Goal: Find specific page/section: Find specific page/section

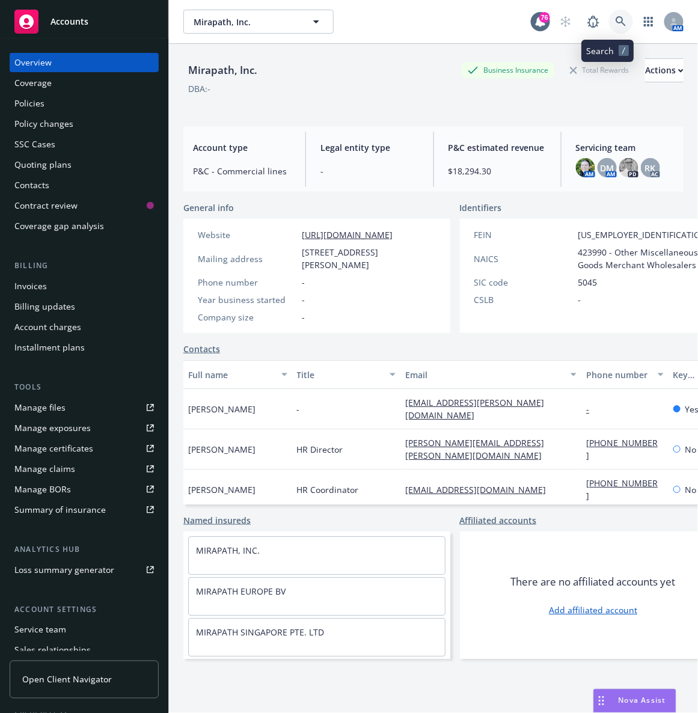
click at [616, 19] on icon at bounding box center [621, 21] width 11 height 11
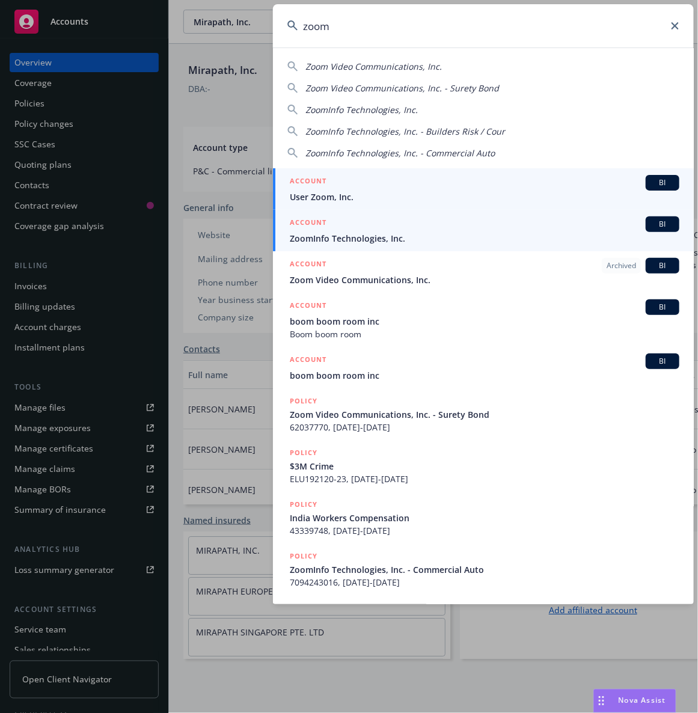
type input "zoom"
click at [297, 236] on li "ACCOUNT BI ZoomInfo Technologies, Inc." at bounding box center [483, 230] width 421 height 41
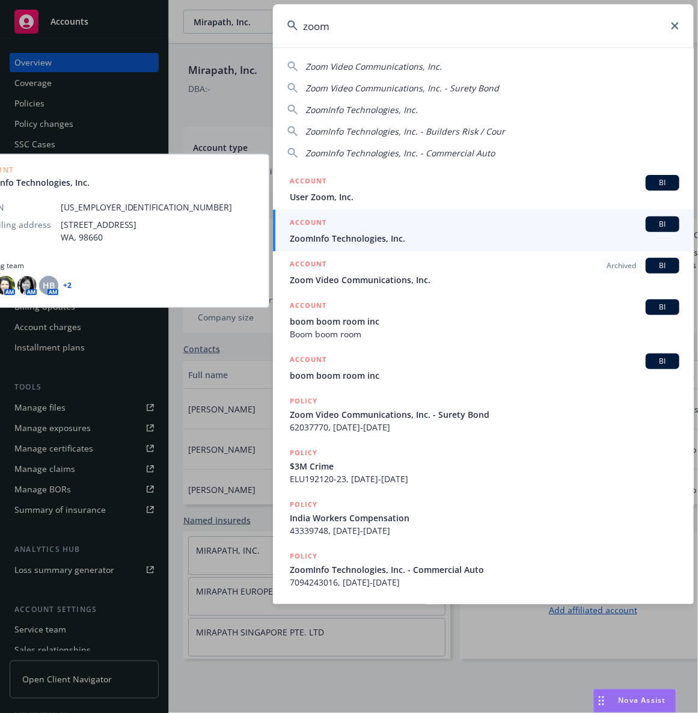
click at [326, 233] on span "ZoomInfo Technologies, Inc." at bounding box center [485, 238] width 390 height 13
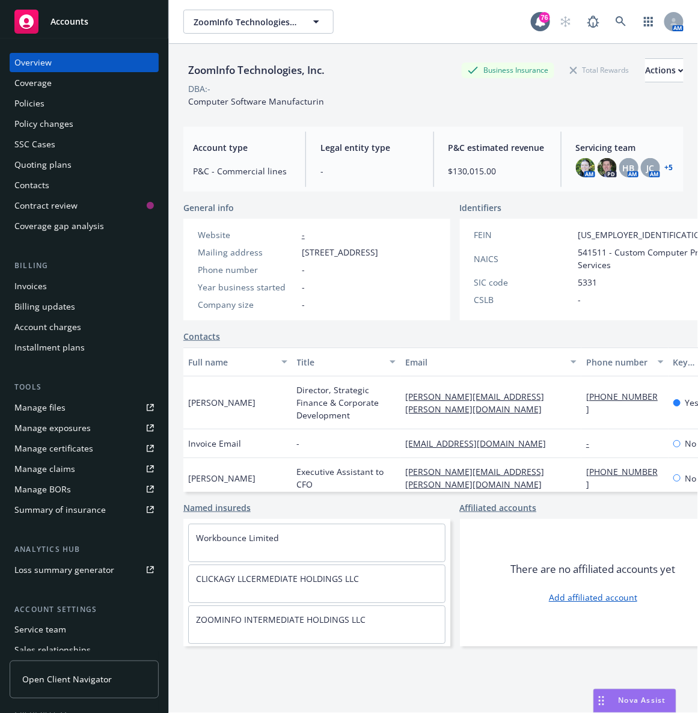
click at [55, 97] on div "Policies" at bounding box center [84, 103] width 140 height 19
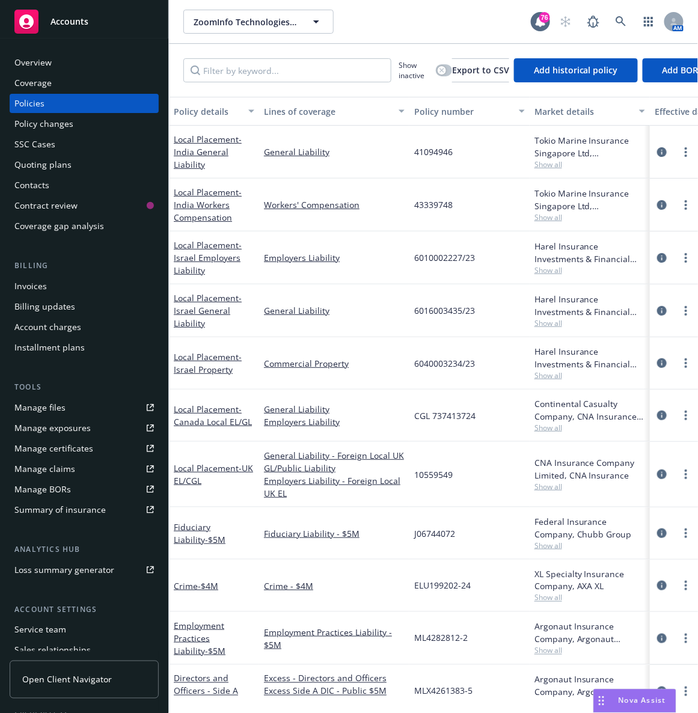
click at [63, 167] on div "Quoting plans" at bounding box center [42, 164] width 57 height 19
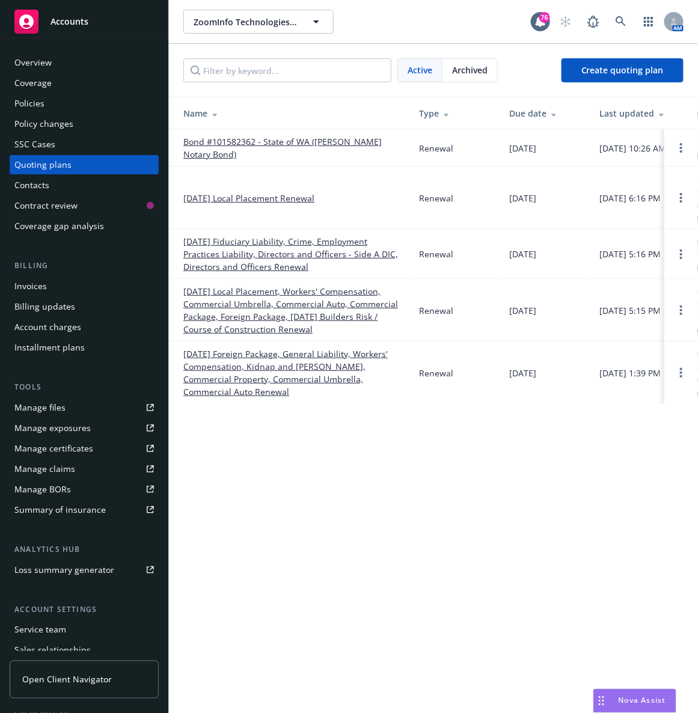
click at [287, 202] on link "[DATE] Local Placement Renewal" at bounding box center [248, 198] width 131 height 13
